Goal: Information Seeking & Learning: Learn about a topic

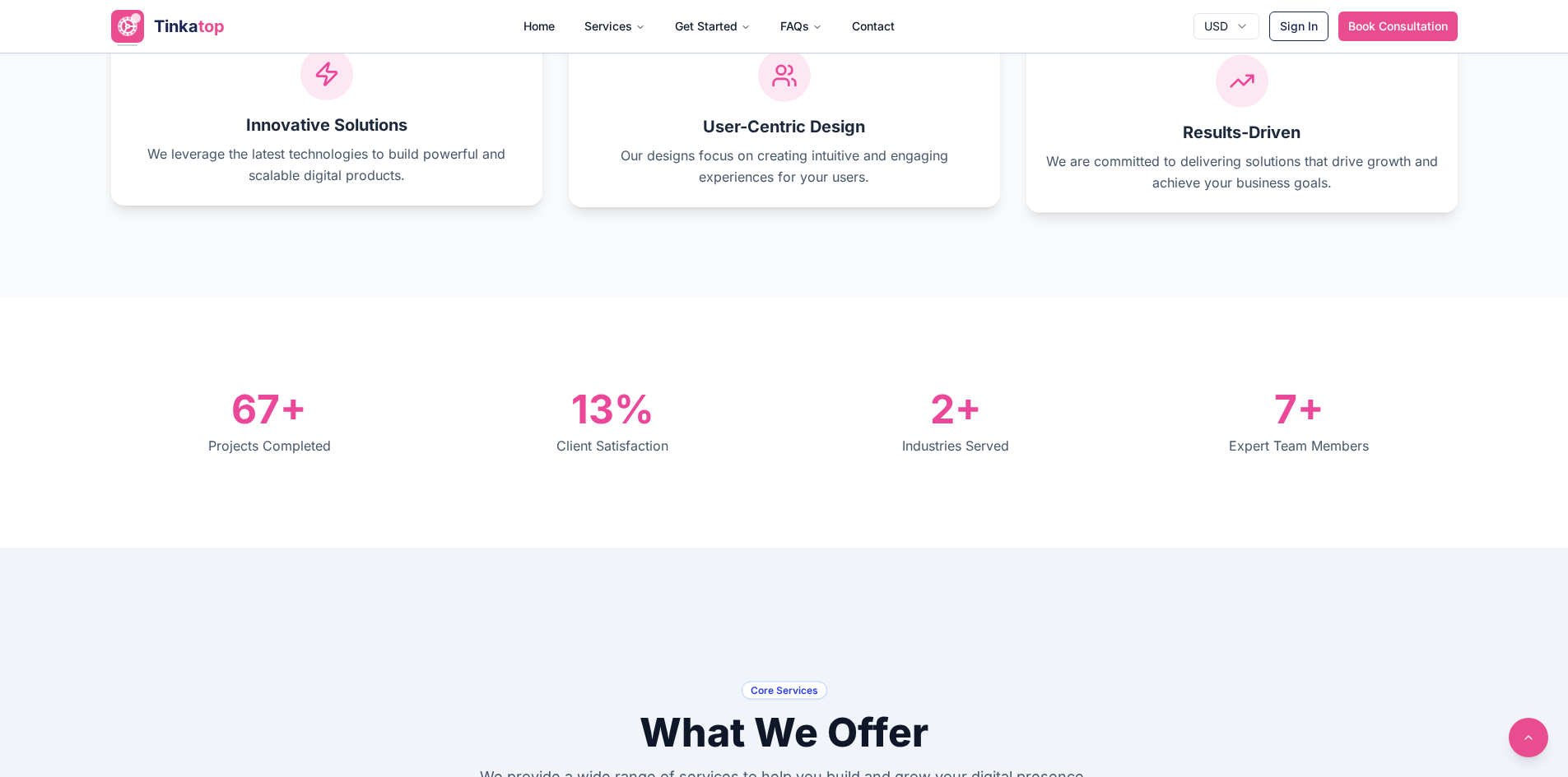
scroll to position [905, 0]
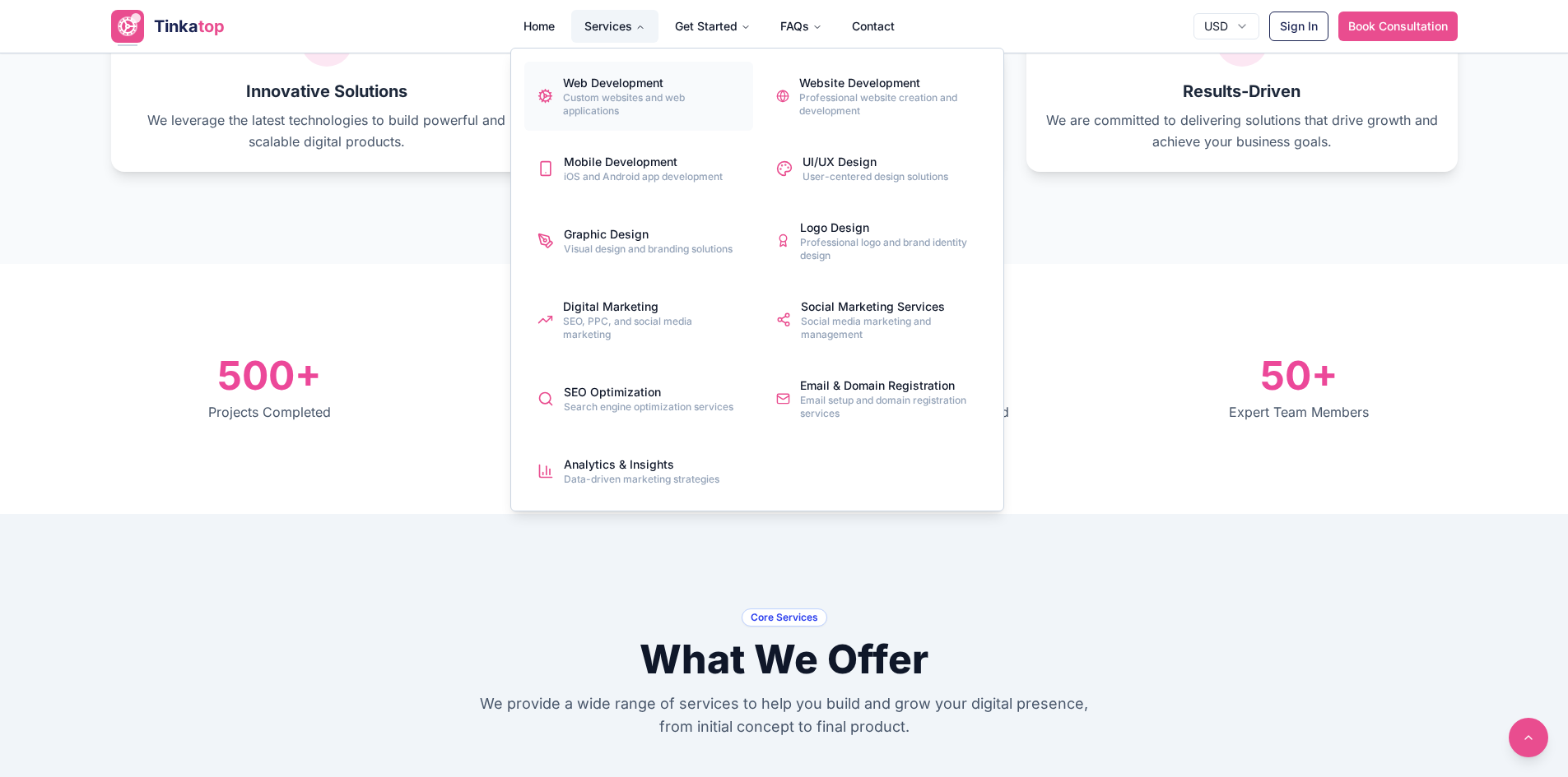
click at [617, 106] on div "Custom websites and web applications" at bounding box center [651, 104] width 176 height 27
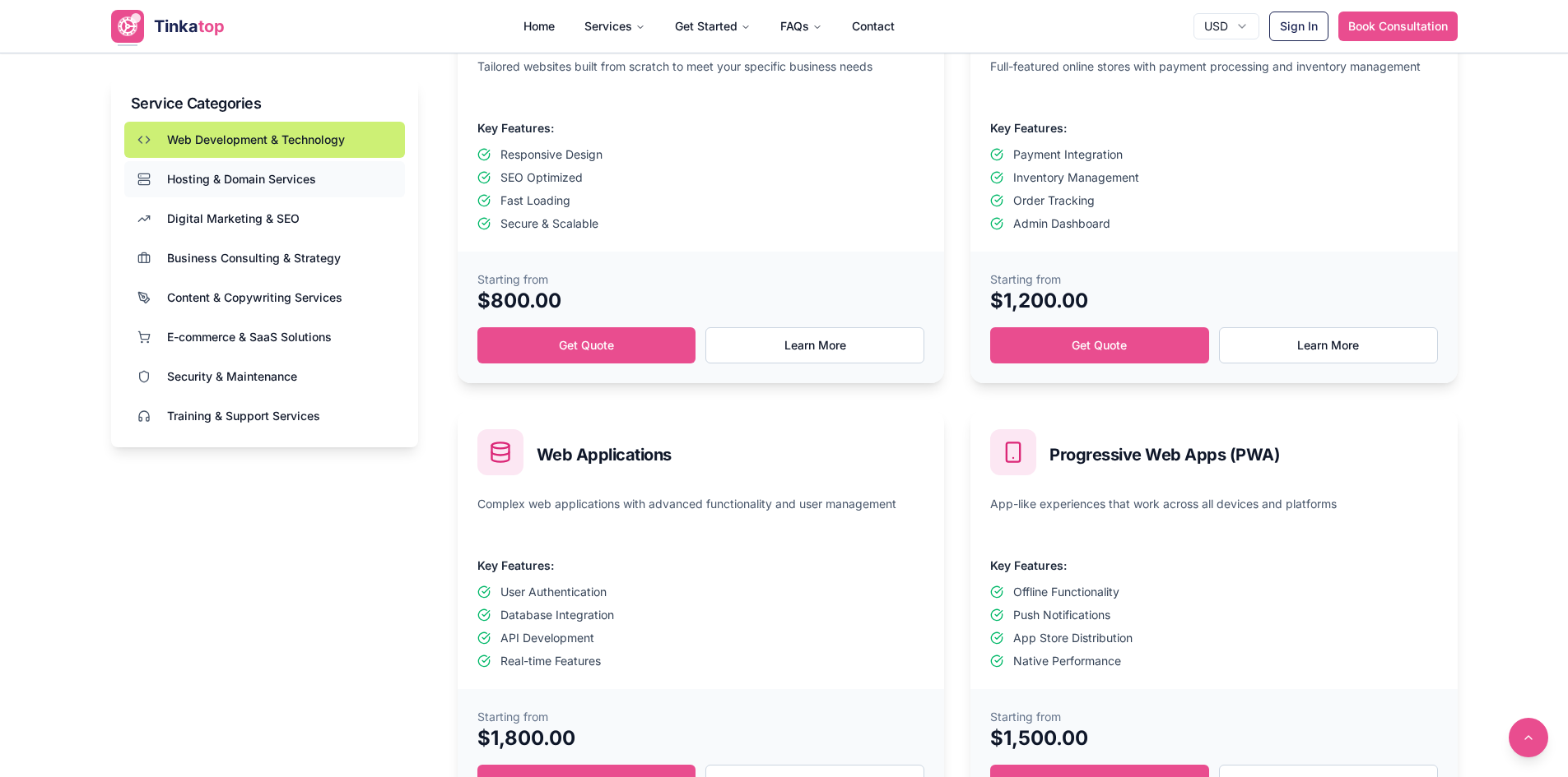
scroll to position [741, 0]
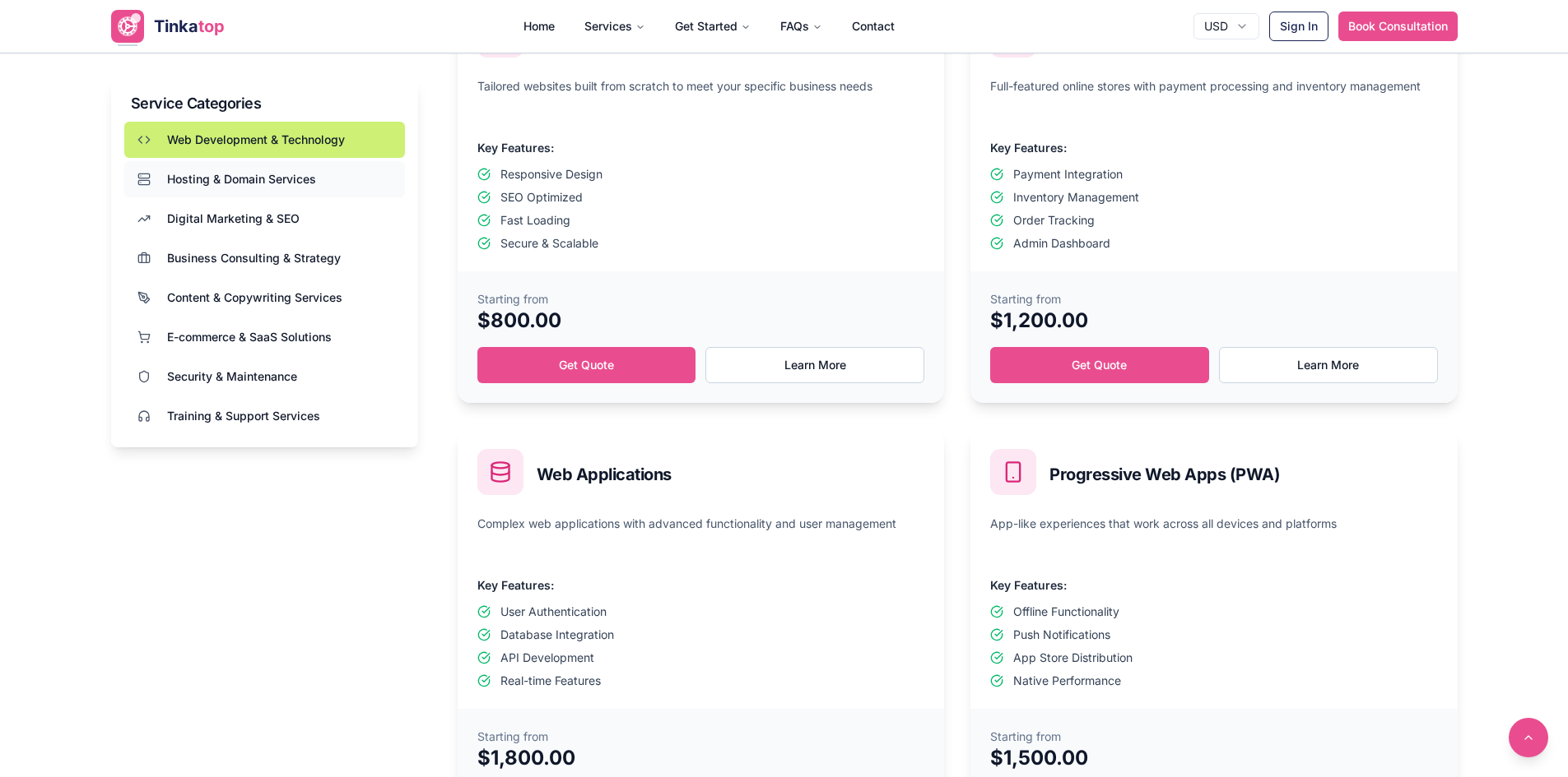
click at [302, 166] on button "Hosting & Domain Services" at bounding box center [264, 180] width 280 height 36
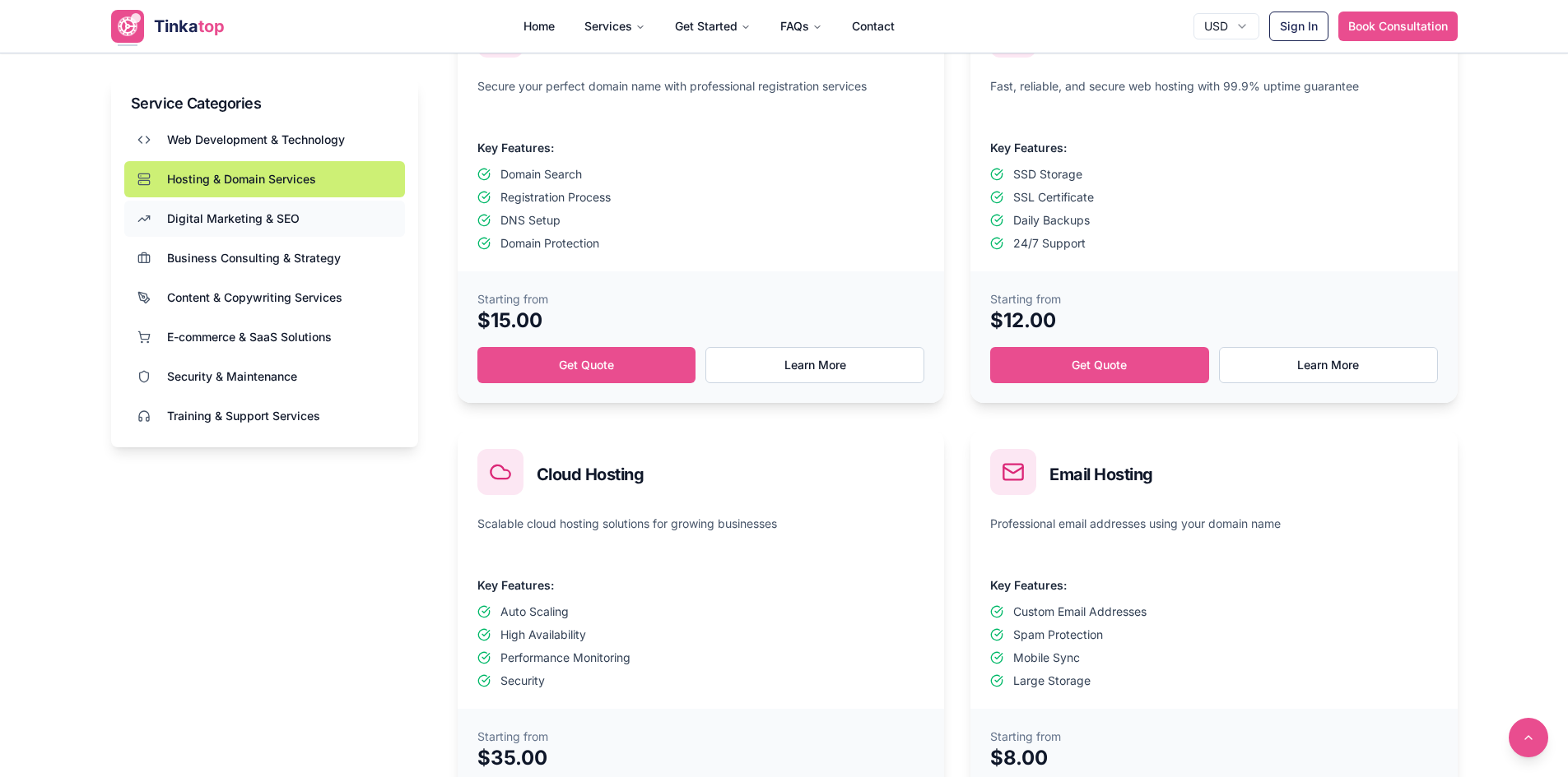
click at [306, 226] on button "Digital Marketing & SEO" at bounding box center [264, 219] width 280 height 36
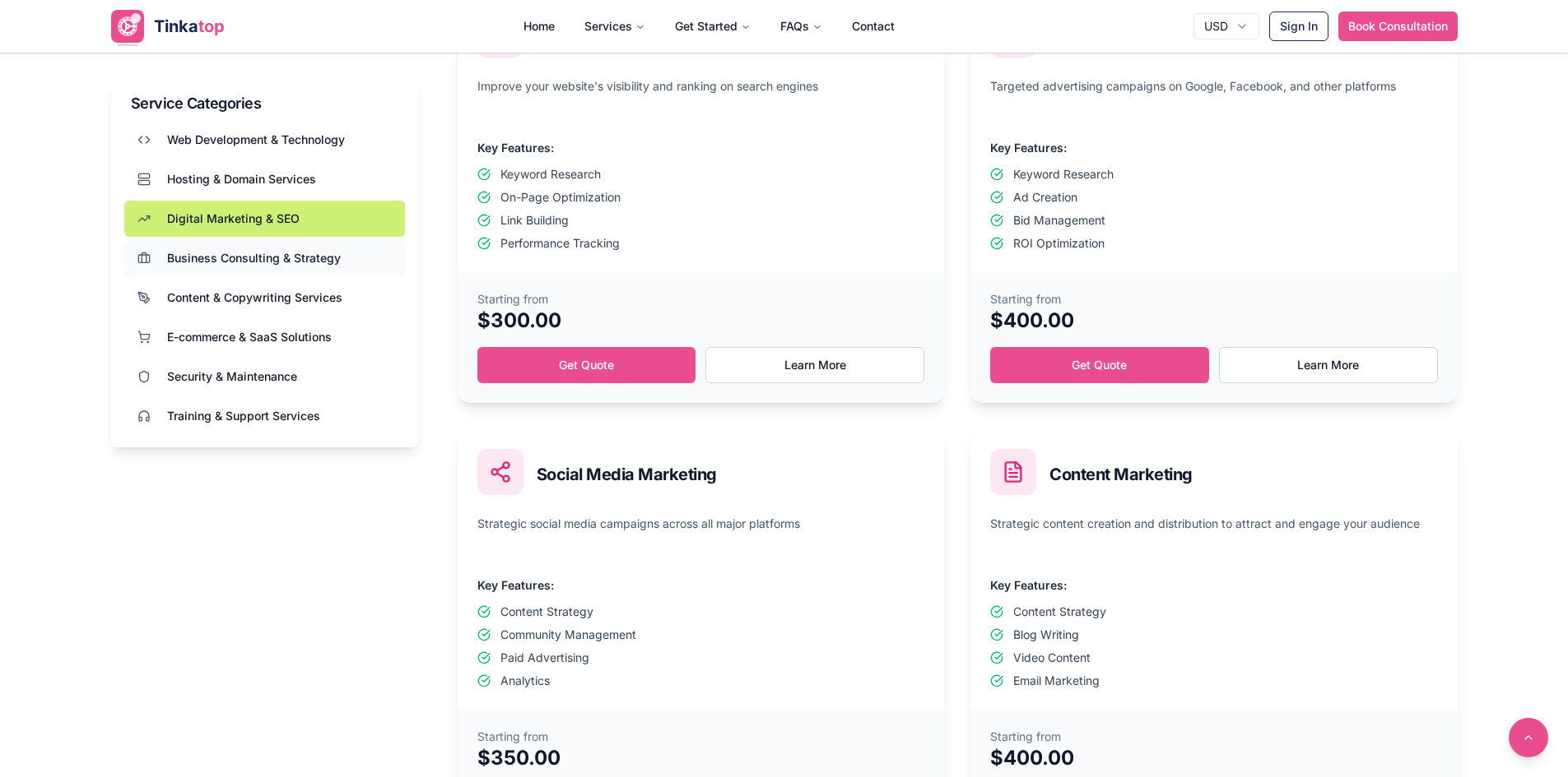
click at [312, 253] on span "Business Consulting & Strategy" at bounding box center [254, 257] width 173 height 16
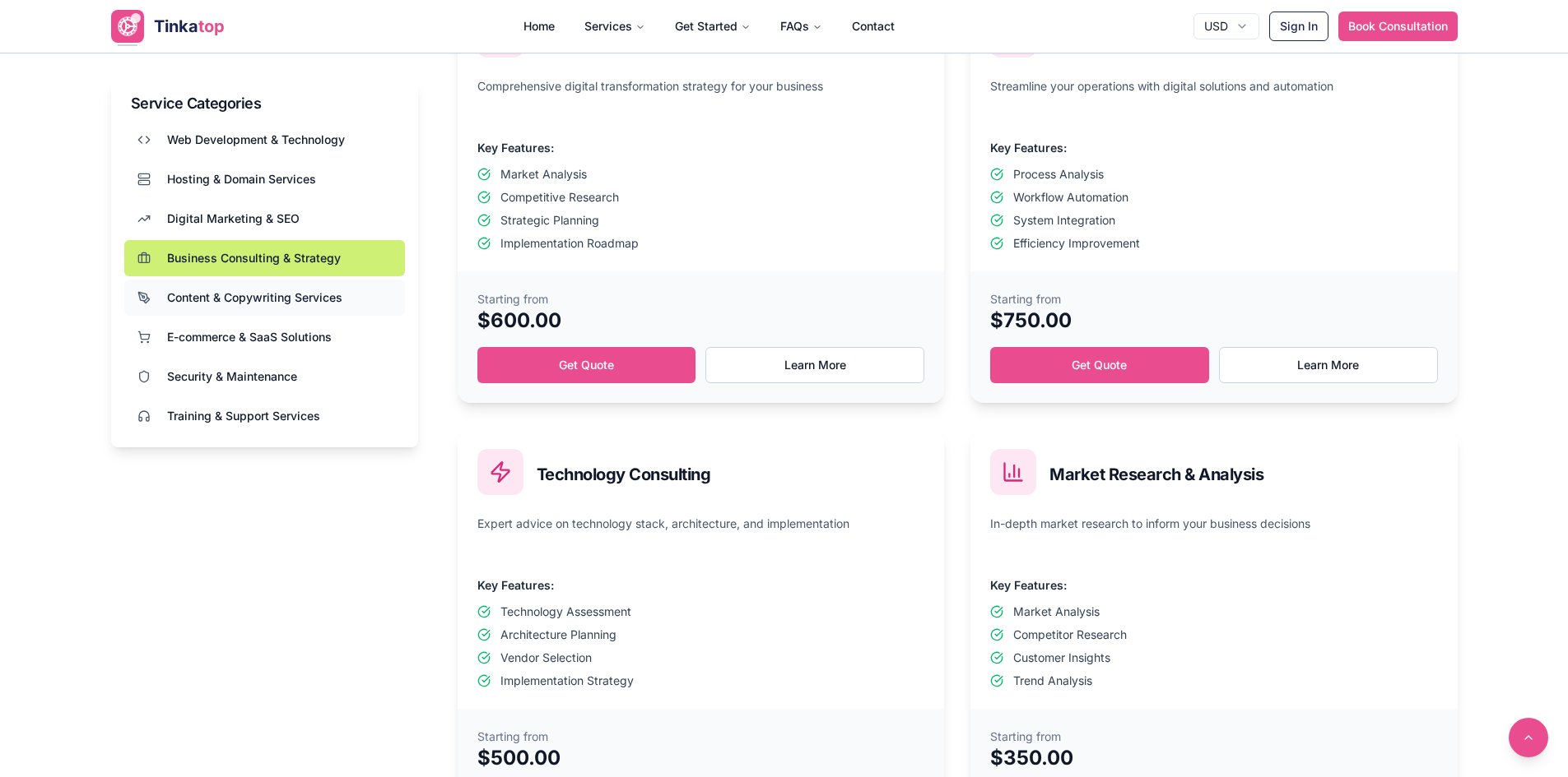
click at [320, 302] on span "Content & Copywriting Services" at bounding box center [255, 298] width 175 height 16
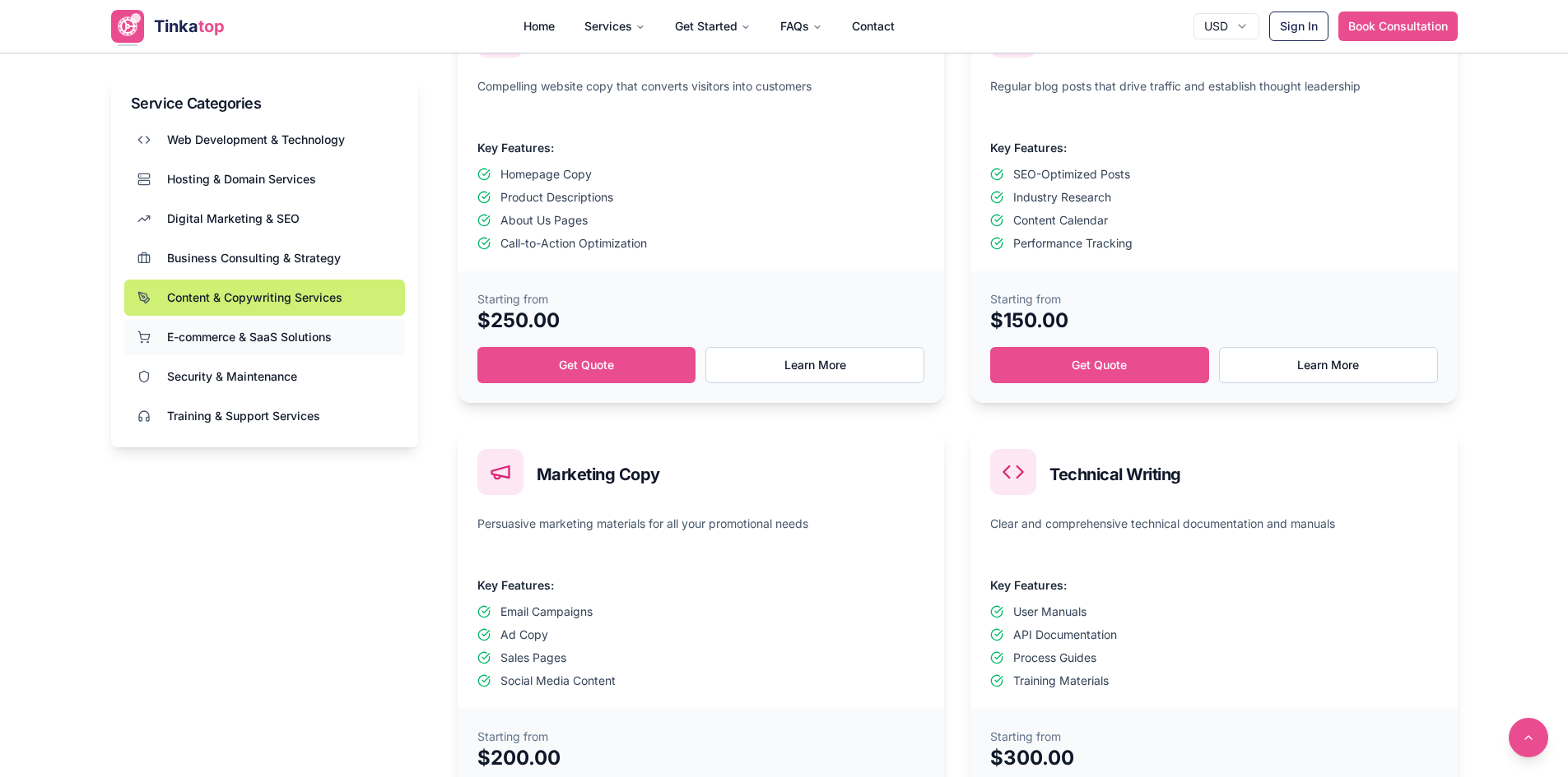
click at [325, 338] on span "E-commerce & SaaS Solutions" at bounding box center [250, 337] width 165 height 16
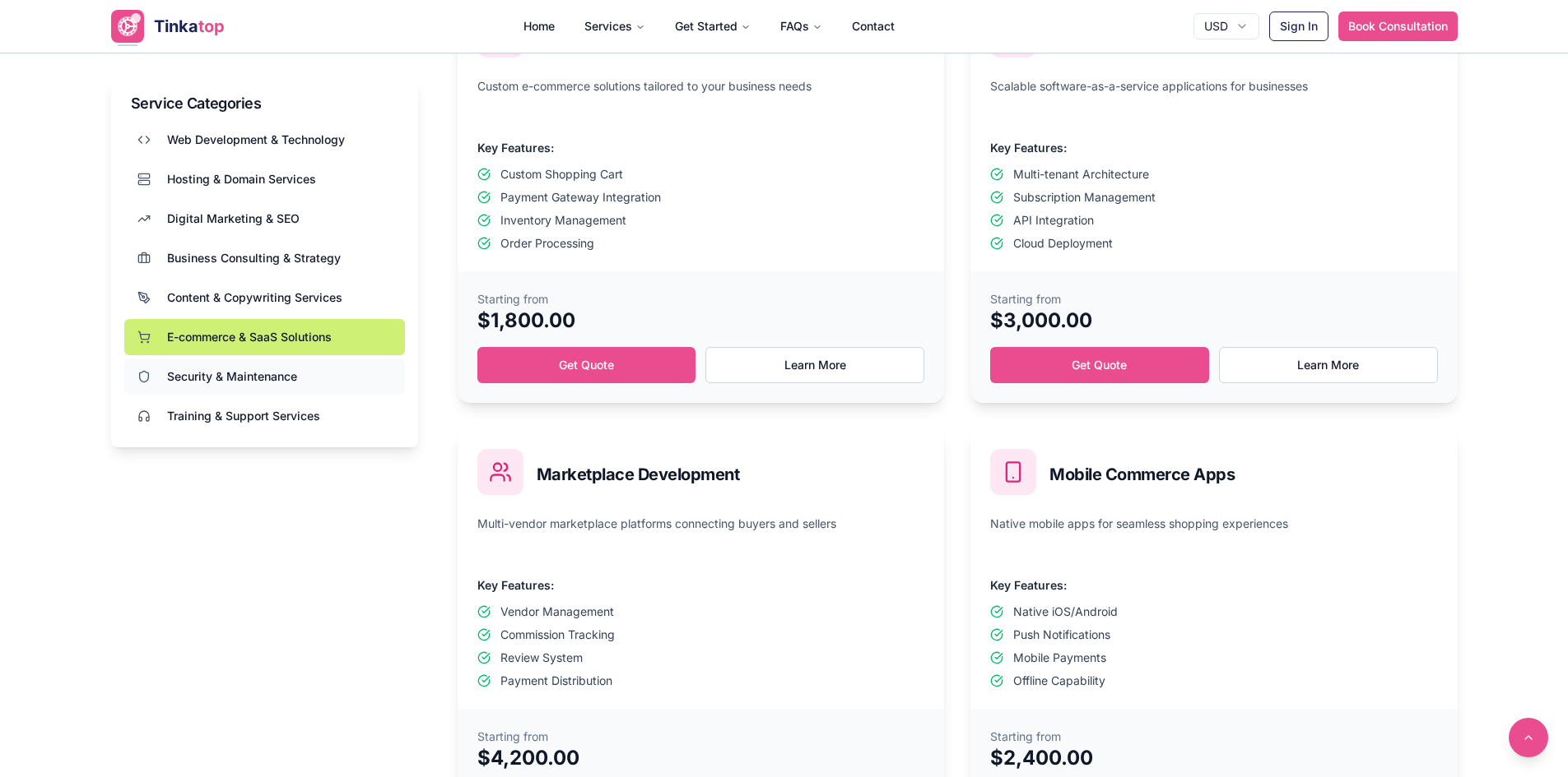
click at [326, 368] on button "Security & Maintenance" at bounding box center [264, 377] width 280 height 36
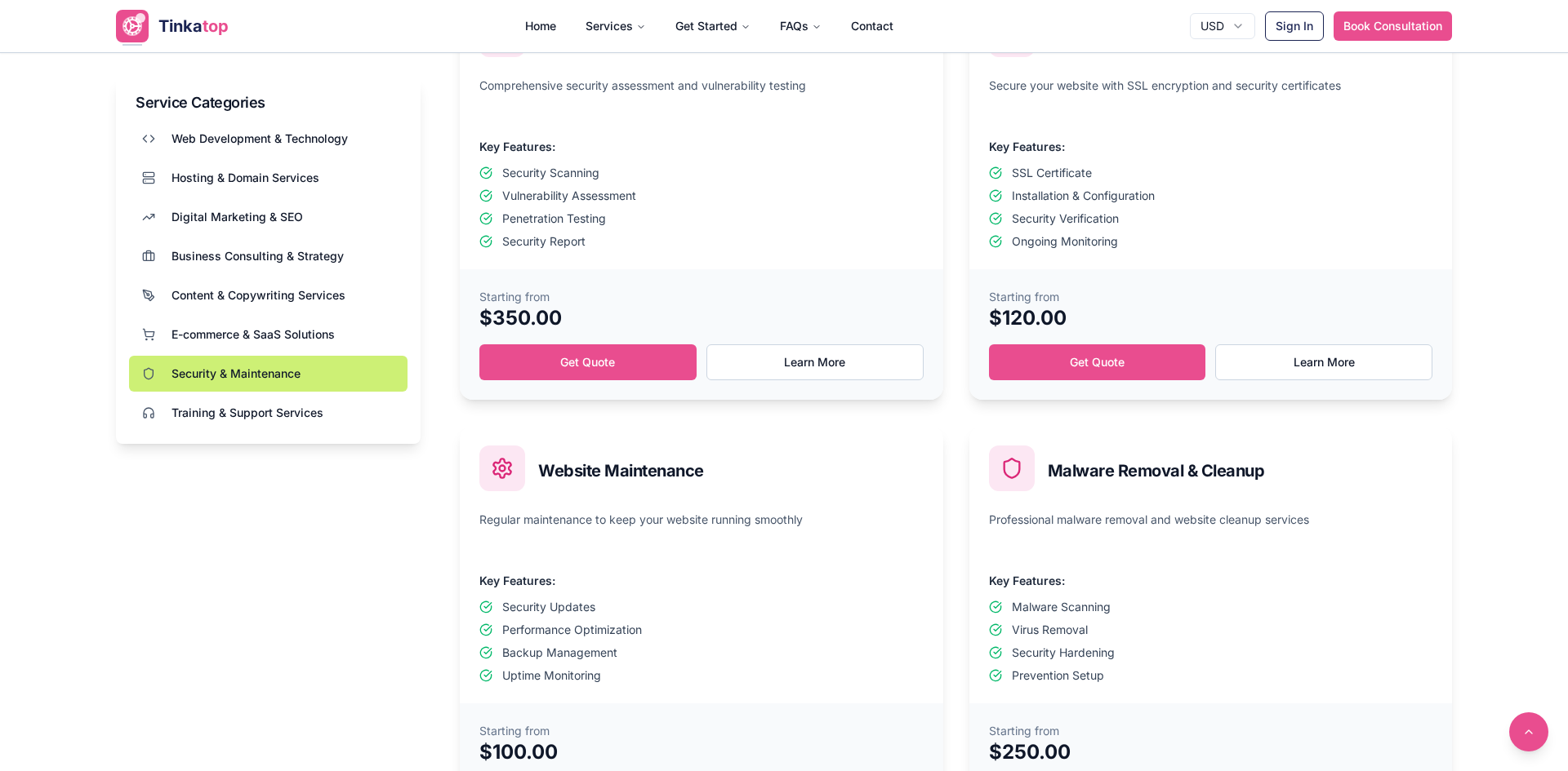
click at [1219, 28] on html "Tinka top Home Services Get Started FAQs Contact USD Sign In Book Consultation …" at bounding box center [784, 425] width 1568 height 2321
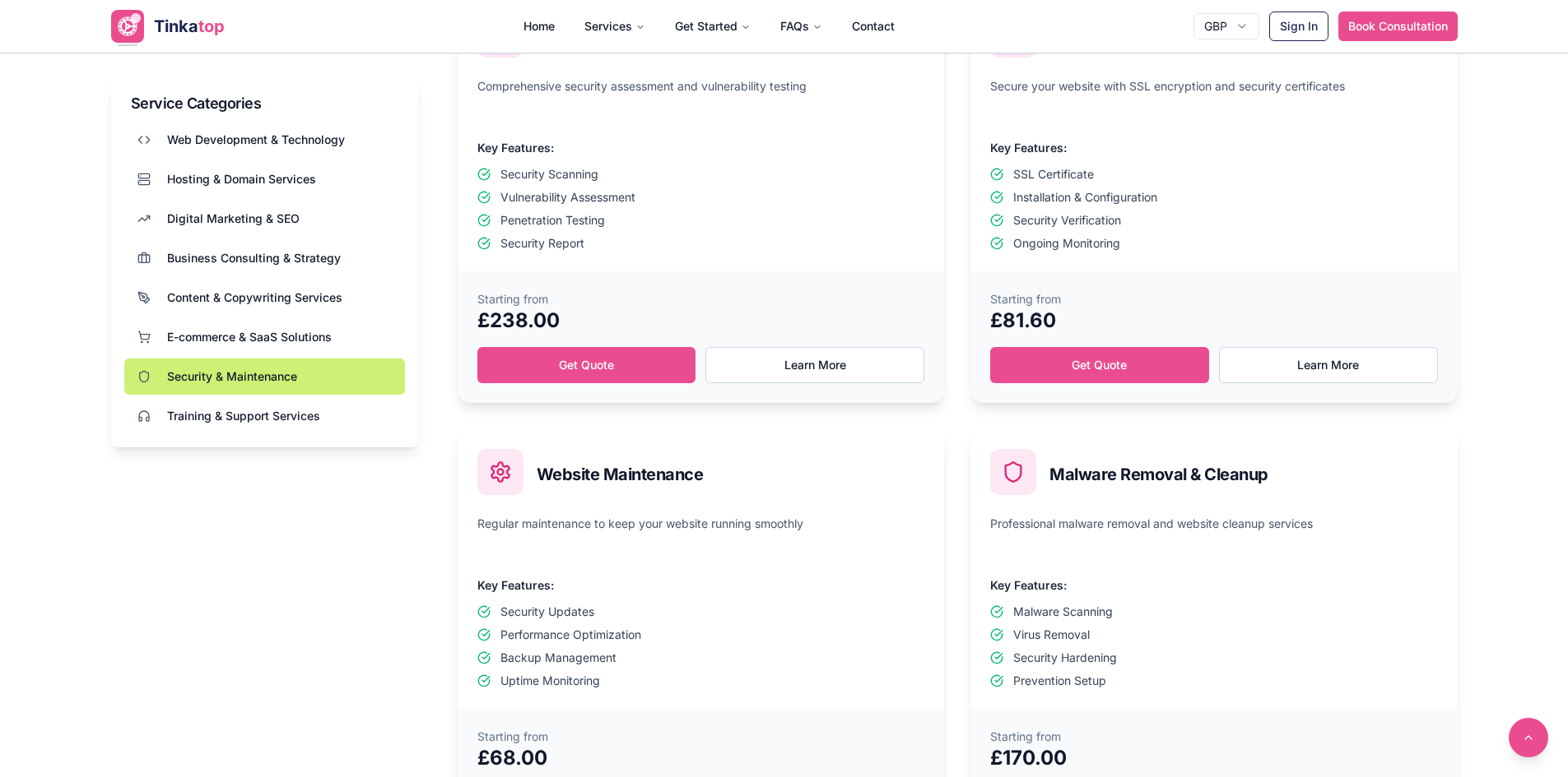
click at [1228, 40] on div "GBP Sign In Book Consultation" at bounding box center [1326, 26] width 264 height 30
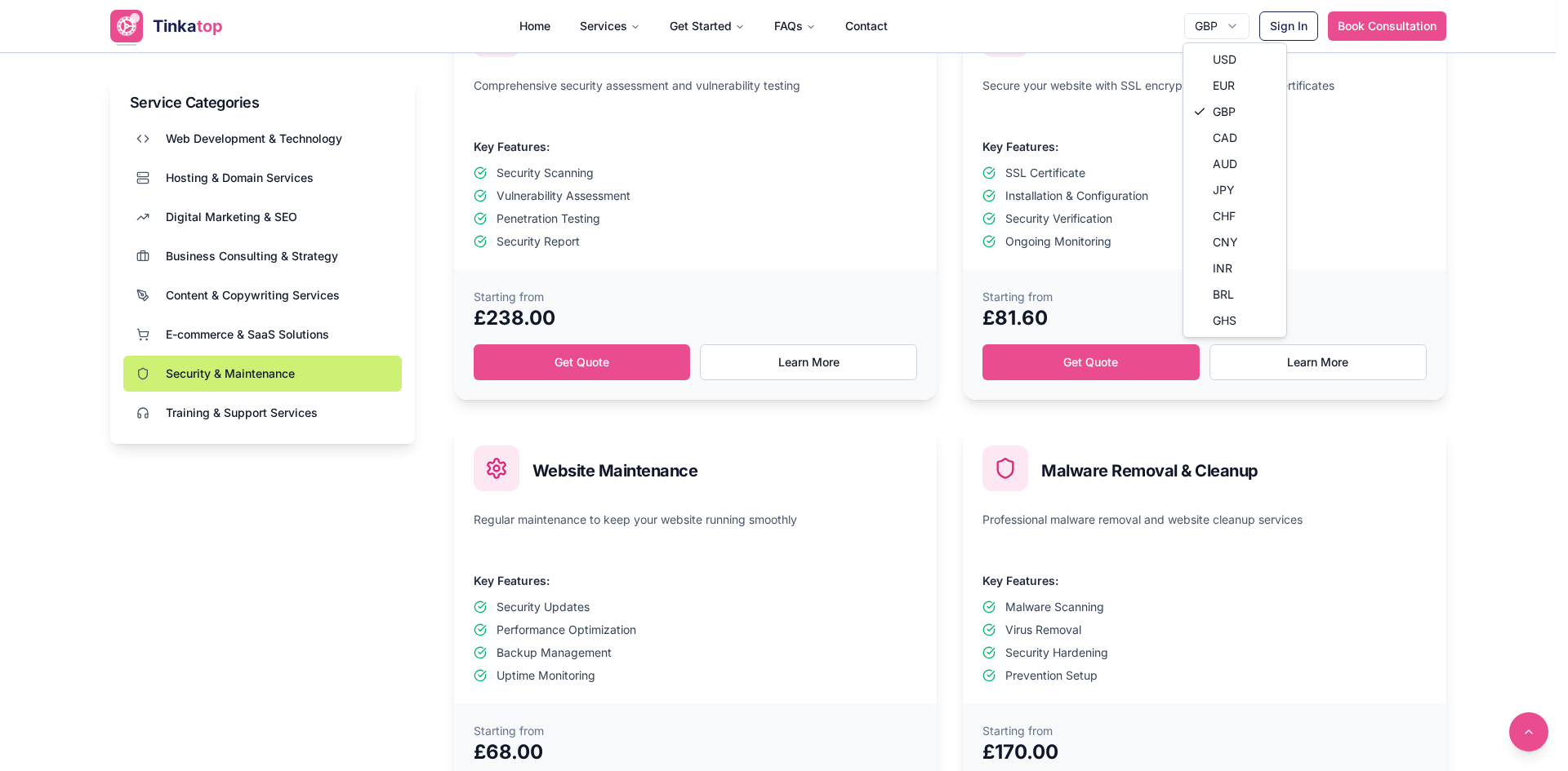
click at [1208, 35] on html "Tinka top Home Services Get Started FAQs Contact GBP Sign In Book Consultation …" at bounding box center [784, 425] width 1568 height 2321
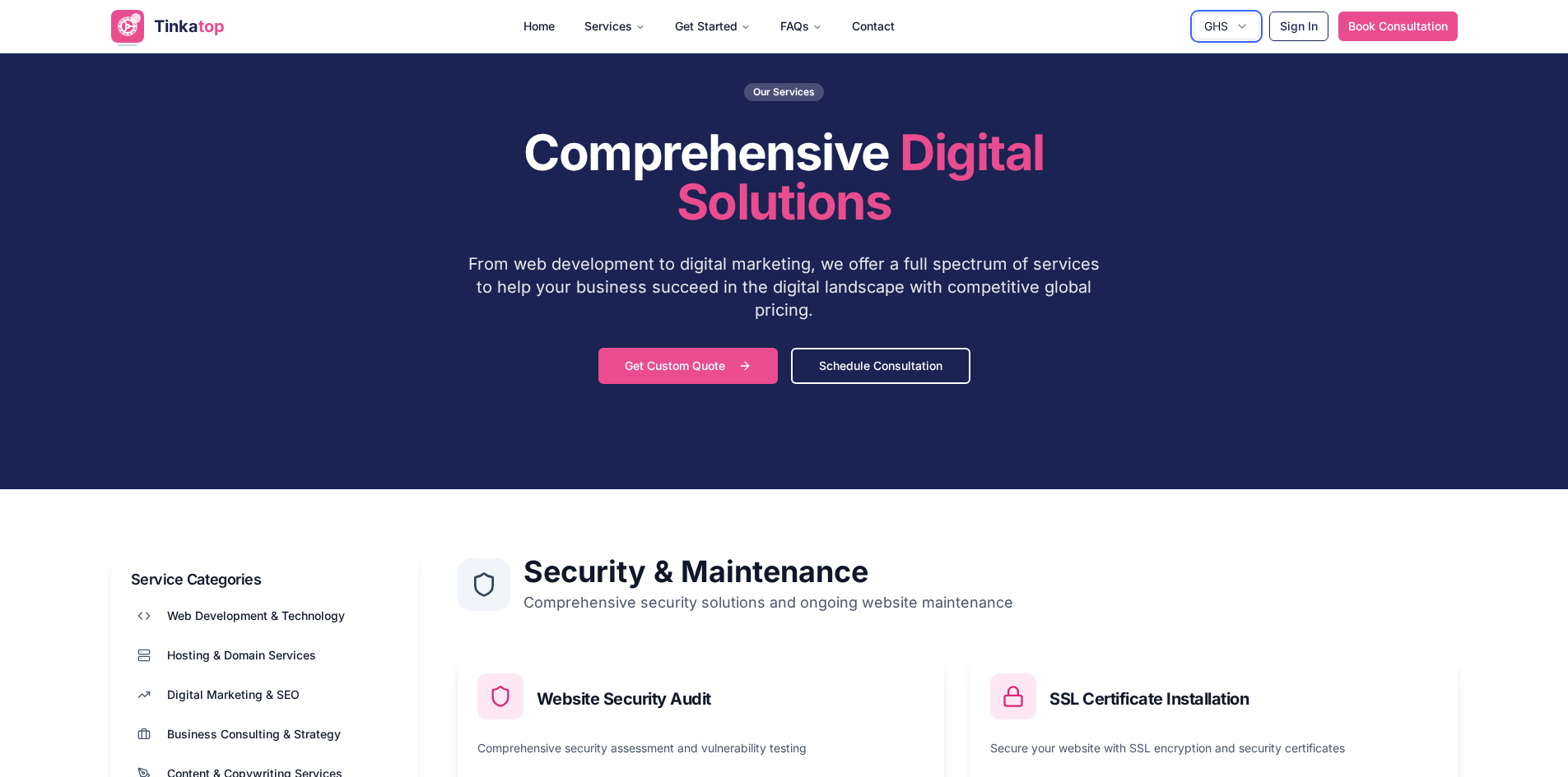
scroll to position [0, 0]
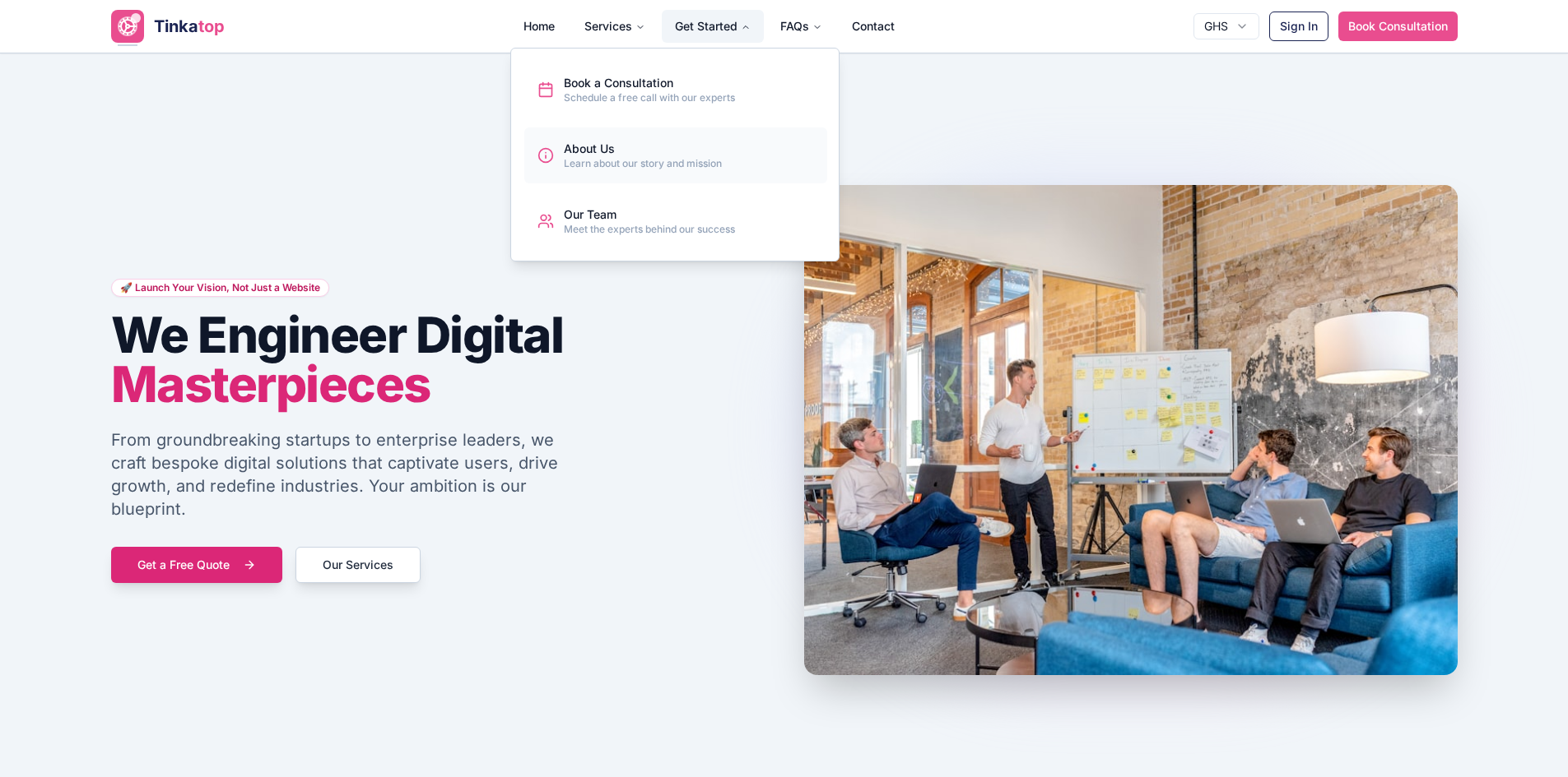
click at [607, 156] on div "About Us" at bounding box center [642, 148] width 158 height 16
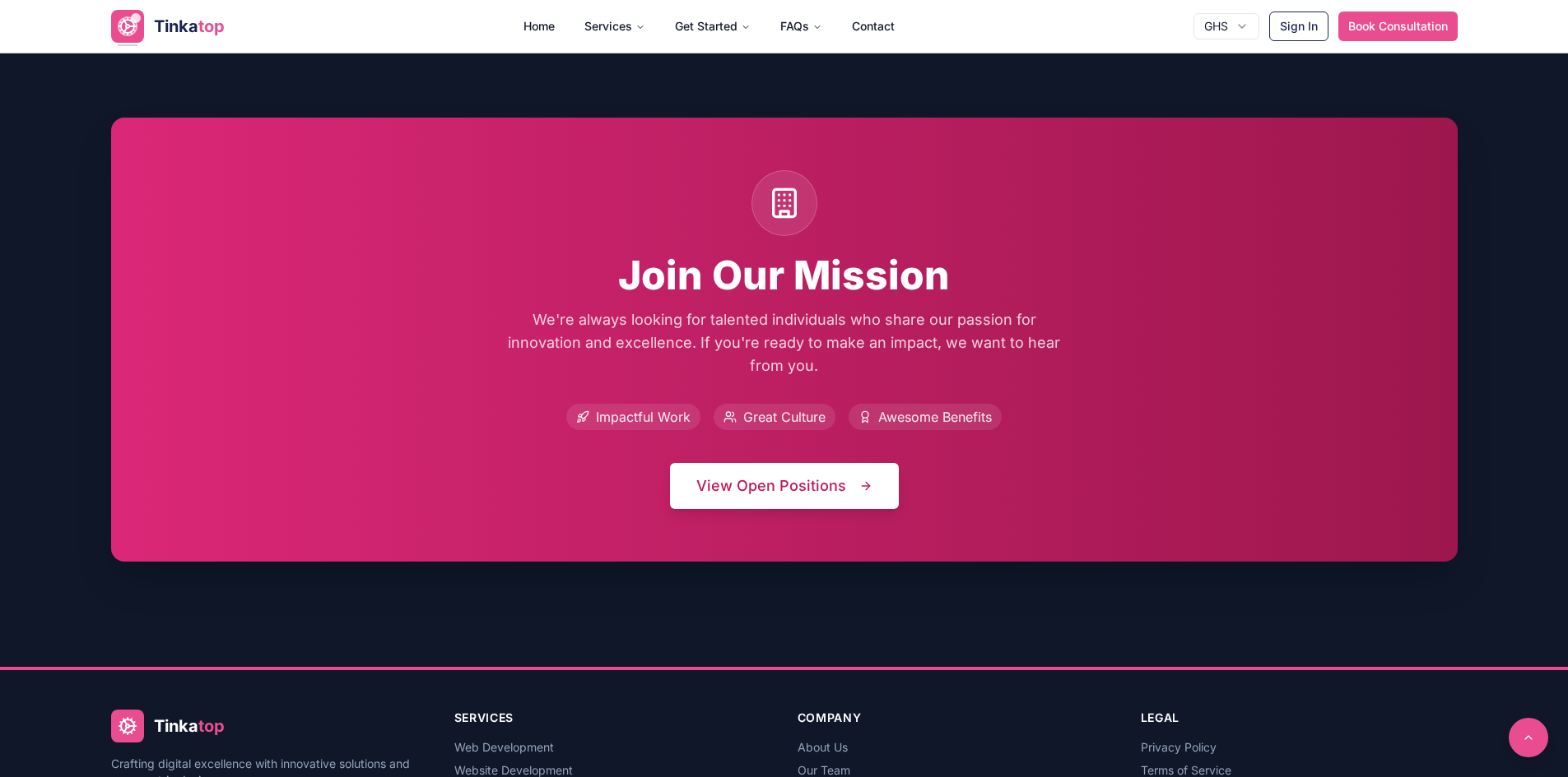
scroll to position [3434, 0]
